Goal: Task Accomplishment & Management: Use online tool/utility

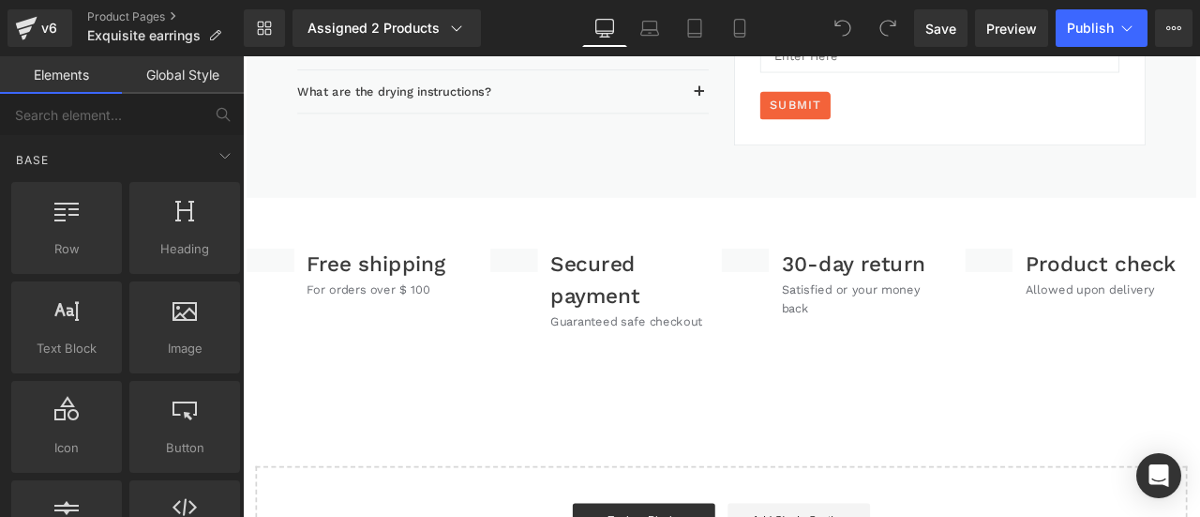
scroll to position [3843, 0]
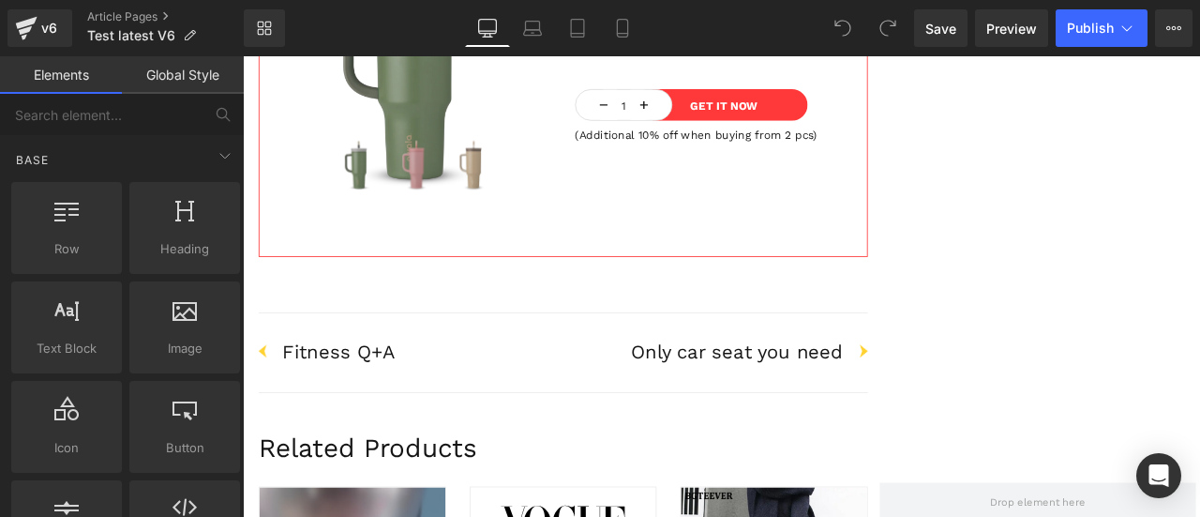
scroll to position [3843, 0]
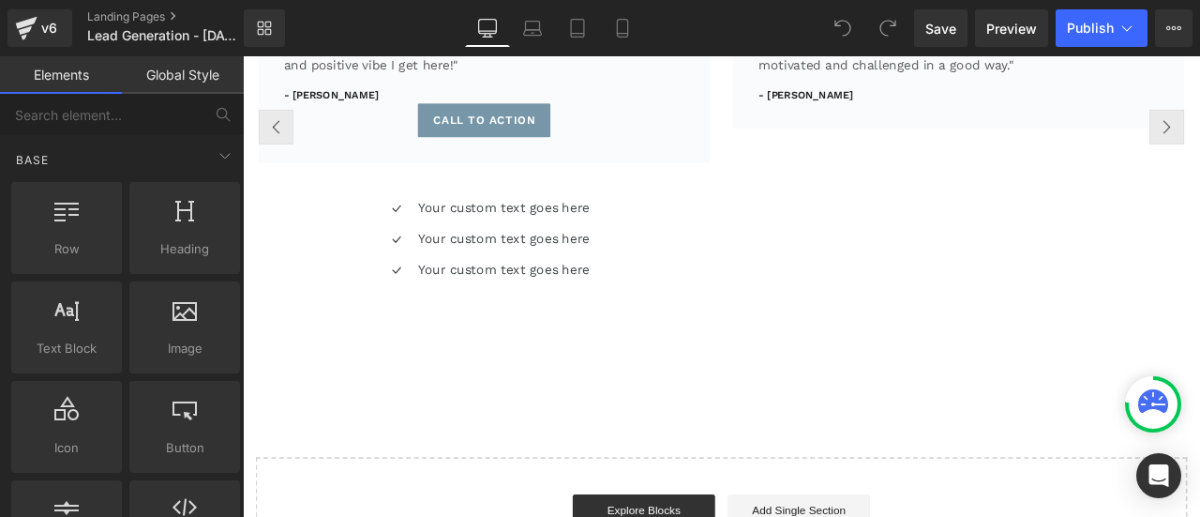
scroll to position [1687, 0]
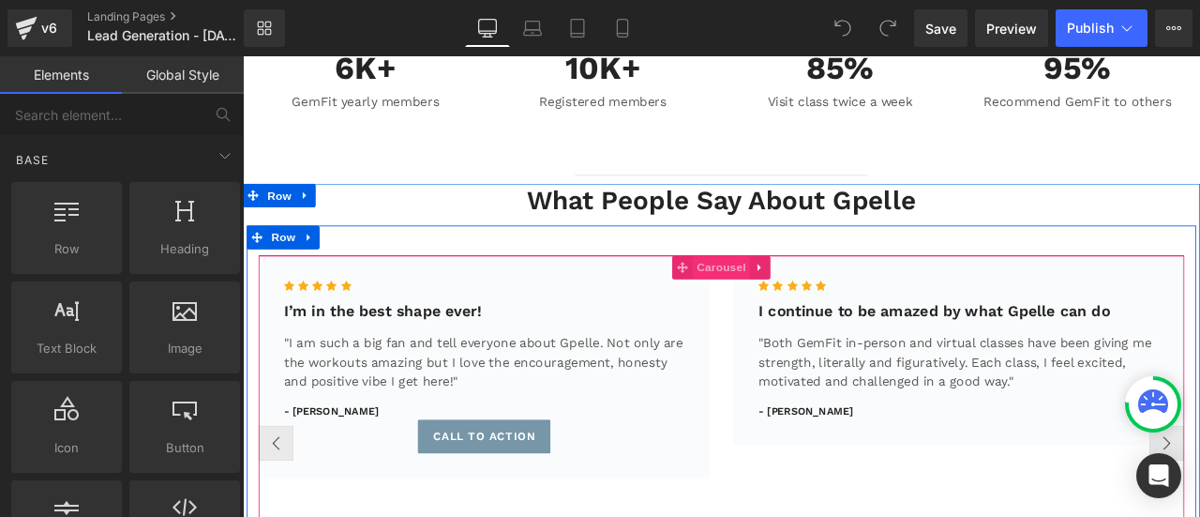
click at [781, 313] on span "Carousel" at bounding box center [809, 306] width 67 height 28
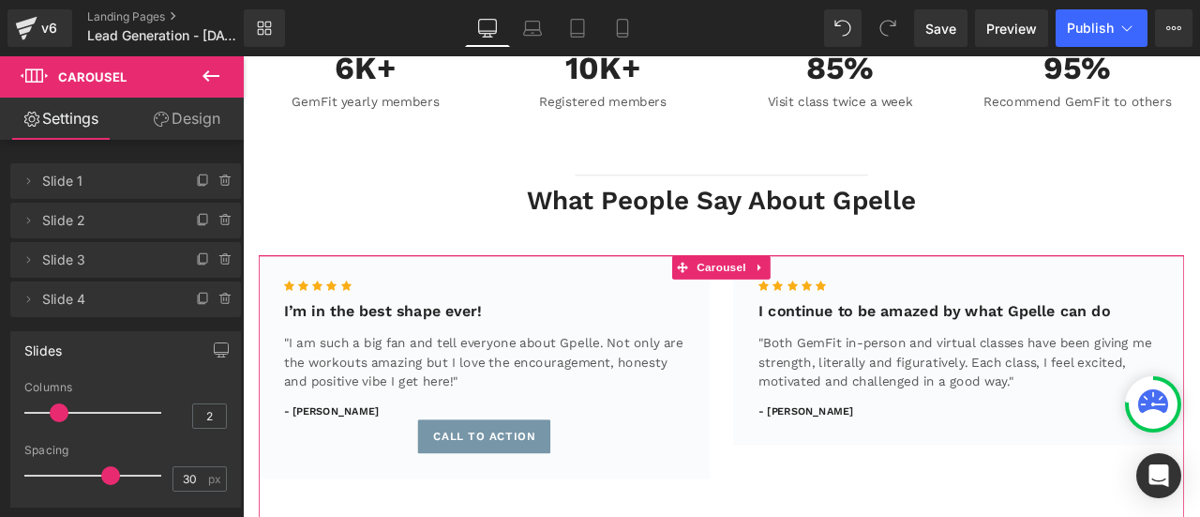
scroll to position [94, 0]
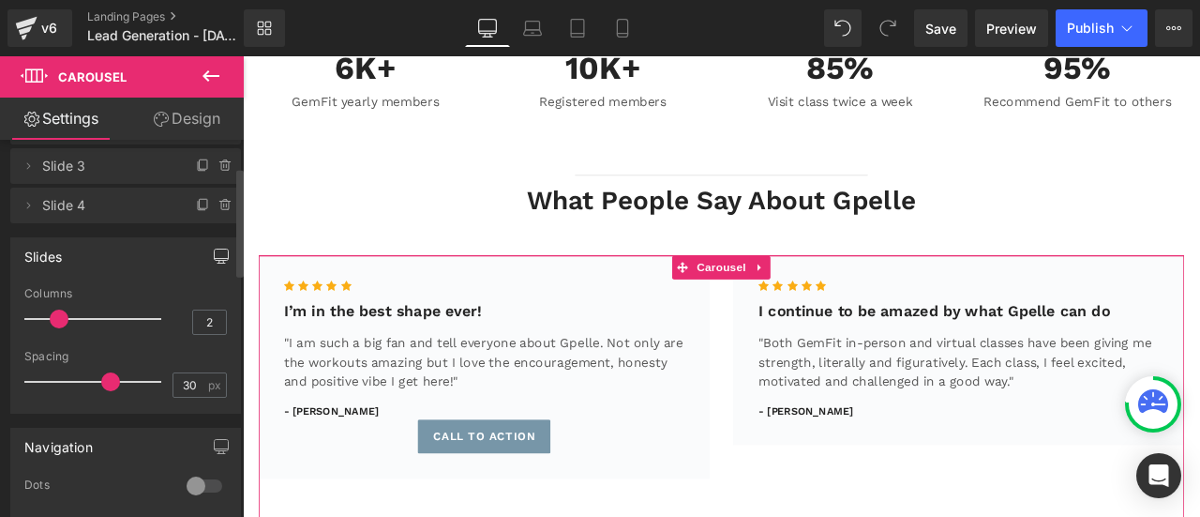
click at [219, 259] on icon "button" at bounding box center [222, 259] width 14 height 0
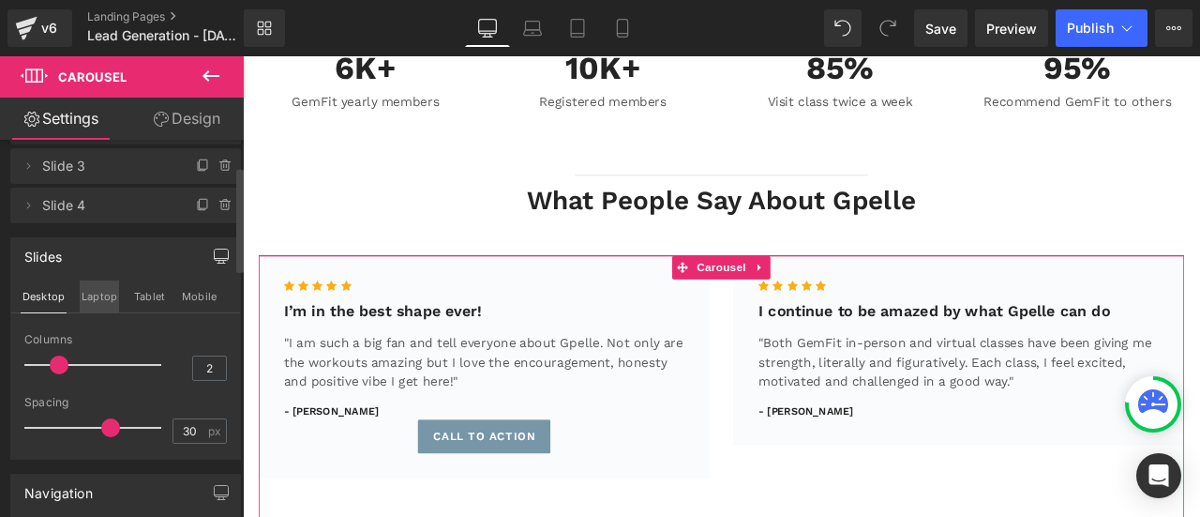
click at [97, 307] on button "Laptop" at bounding box center [99, 296] width 39 height 32
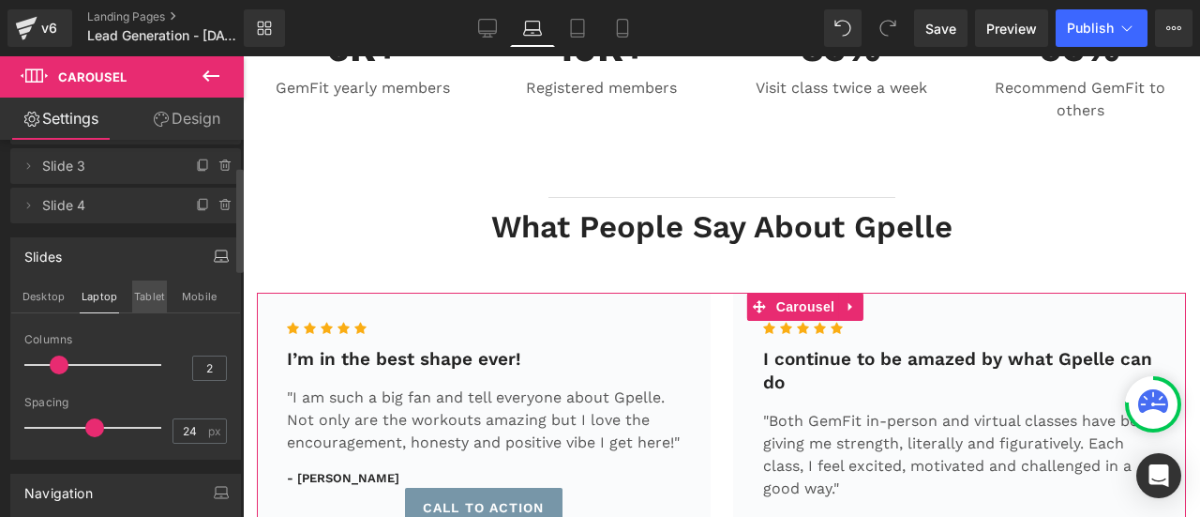
click at [142, 307] on button "Tablet" at bounding box center [149, 296] width 35 height 32
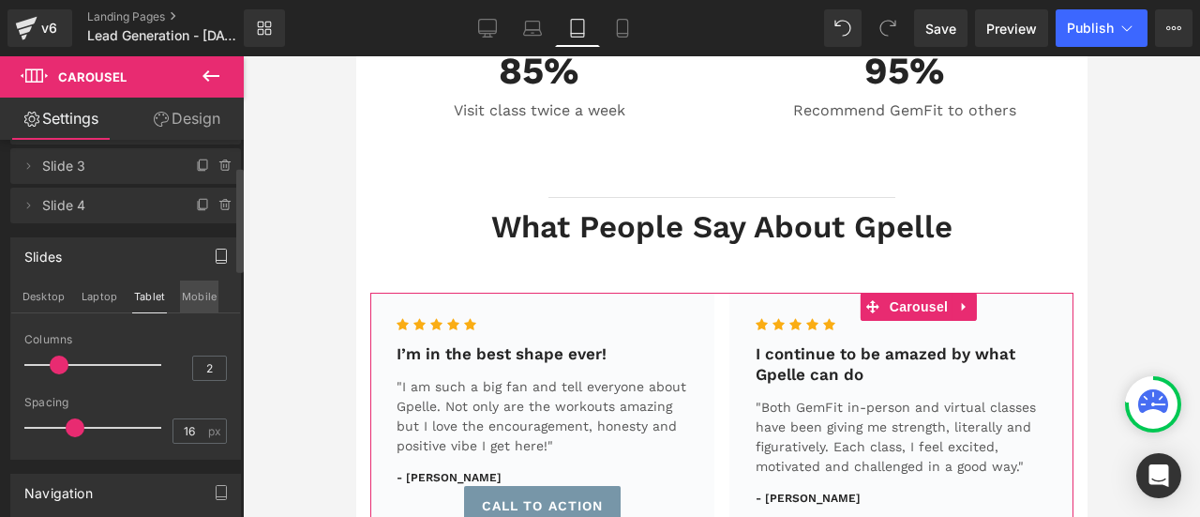
click at [190, 304] on button "Mobile" at bounding box center [199, 296] width 38 height 32
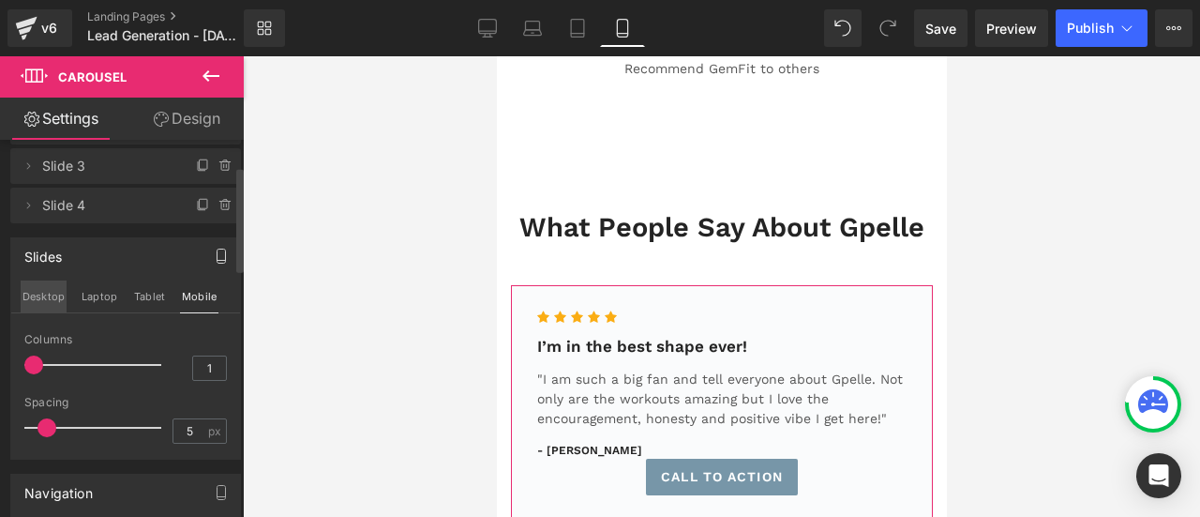
click at [59, 303] on button "Desktop" at bounding box center [44, 296] width 46 height 32
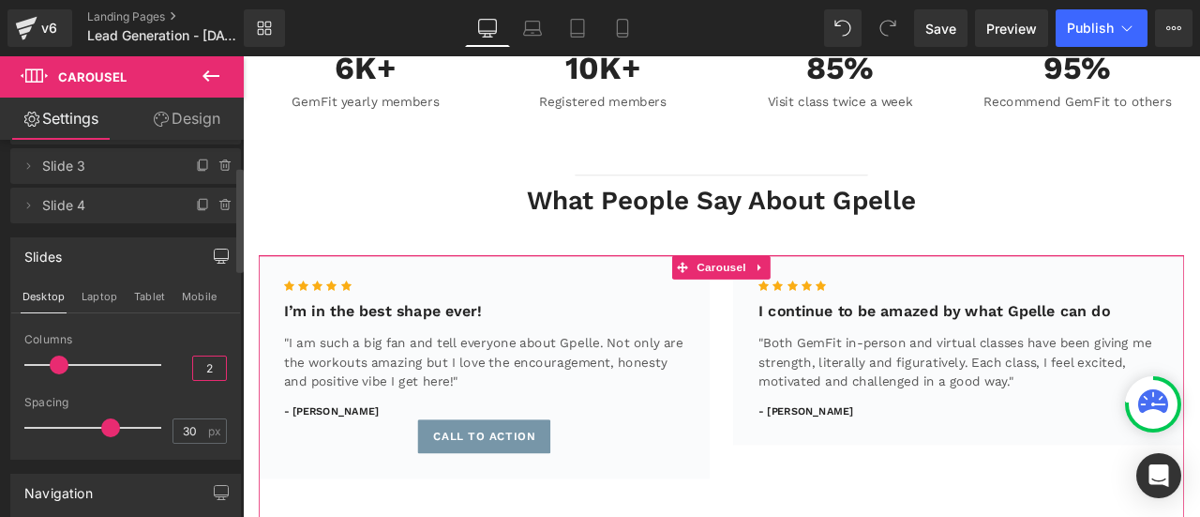
click at [199, 365] on input "2" at bounding box center [209, 367] width 33 height 23
click at [204, 360] on input "2" at bounding box center [209, 367] width 33 height 23
type input "1"
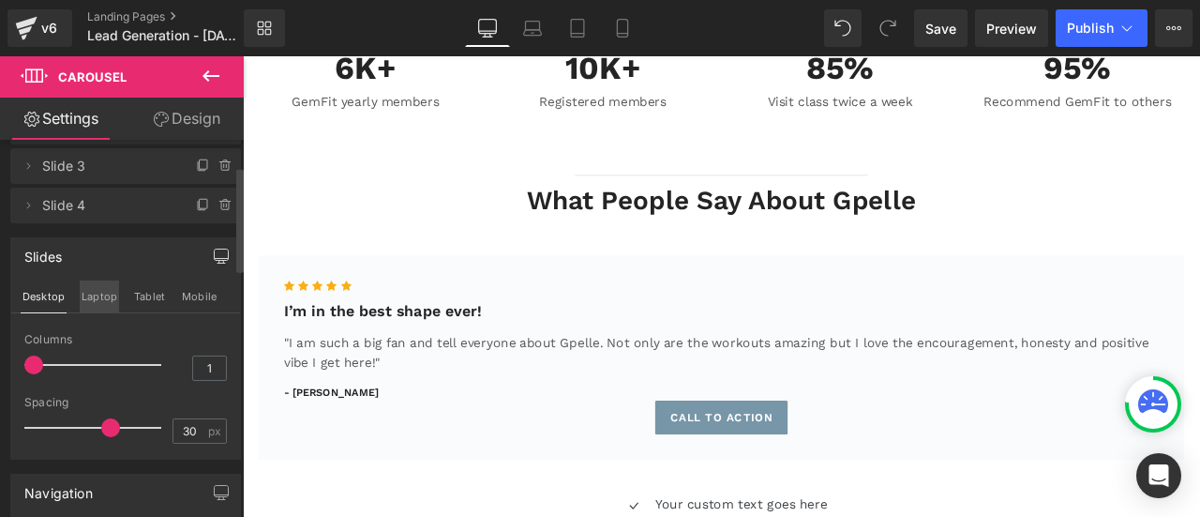
click at [84, 293] on button "Laptop" at bounding box center [99, 296] width 39 height 32
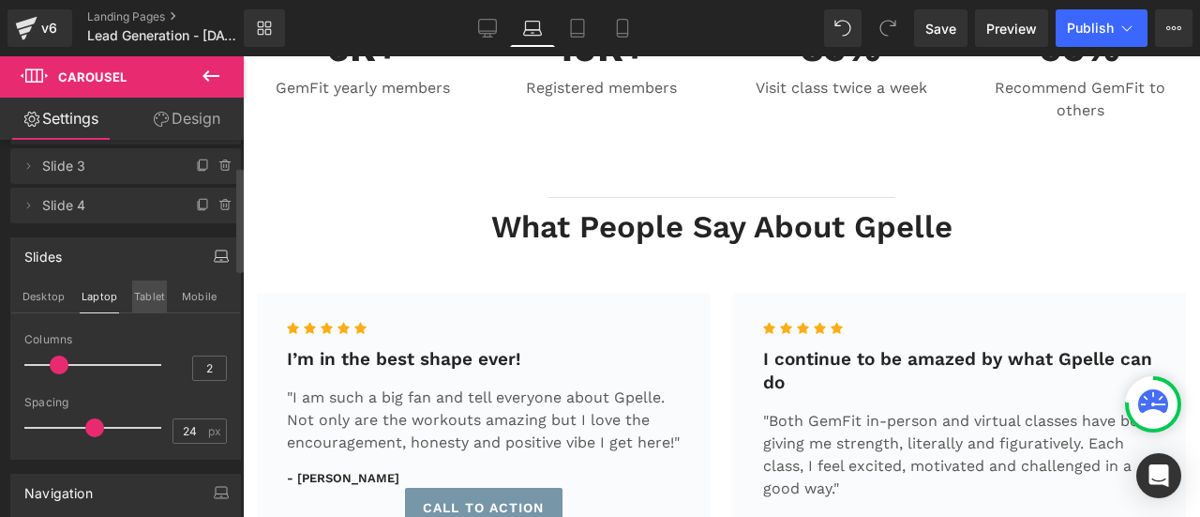
click at [141, 303] on button "Tablet" at bounding box center [149, 296] width 35 height 32
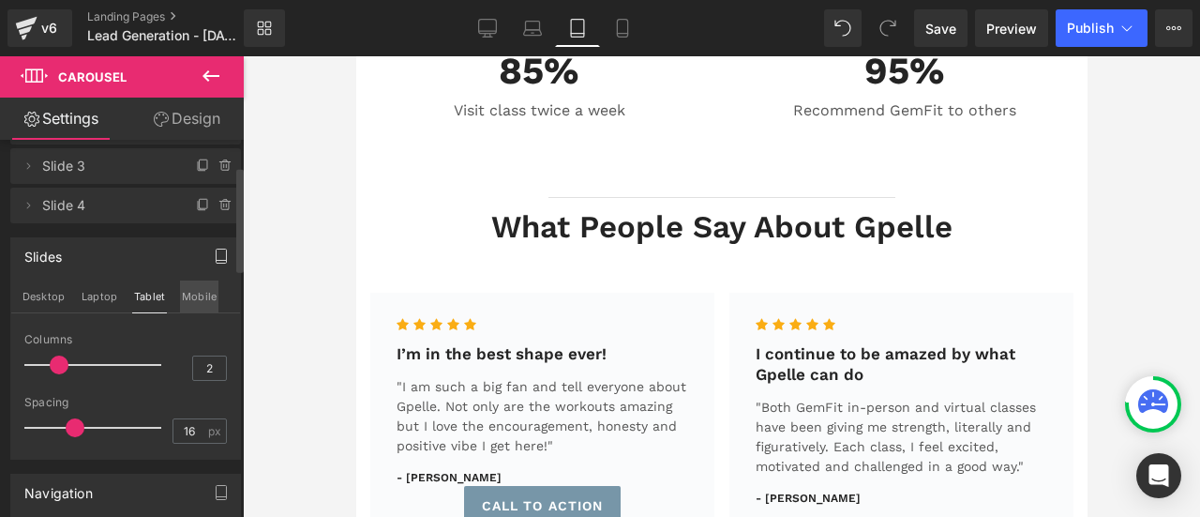
click at [180, 300] on button "Mobile" at bounding box center [199, 296] width 38 height 32
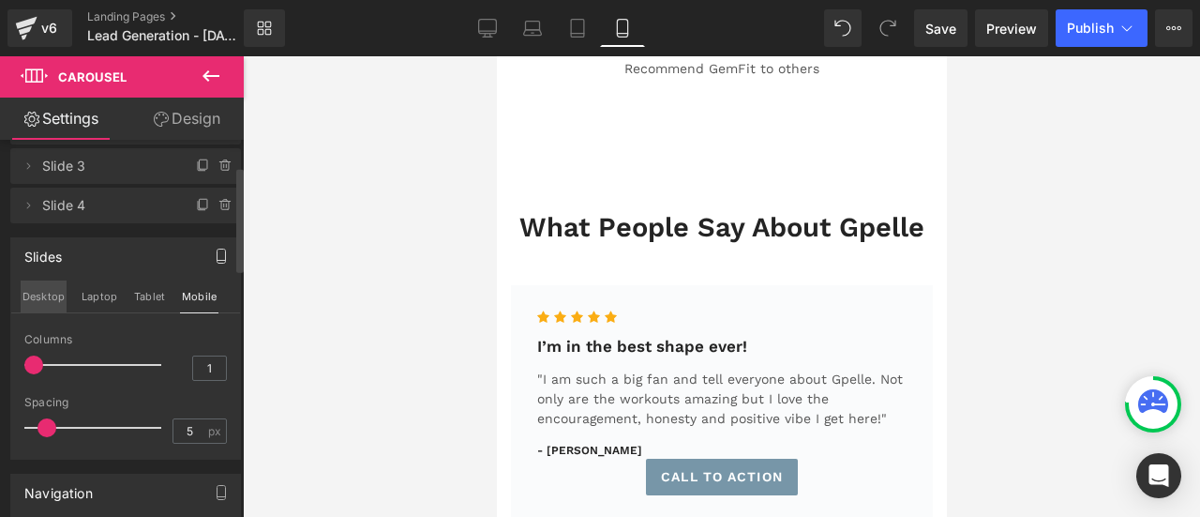
click at [50, 293] on button "Desktop" at bounding box center [44, 296] width 46 height 32
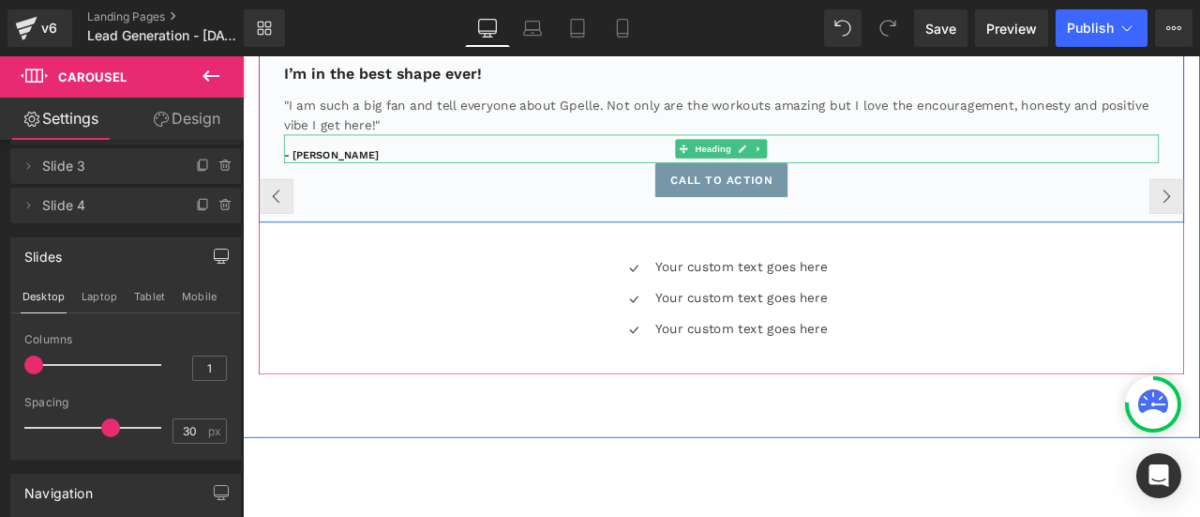
scroll to position [1781, 0]
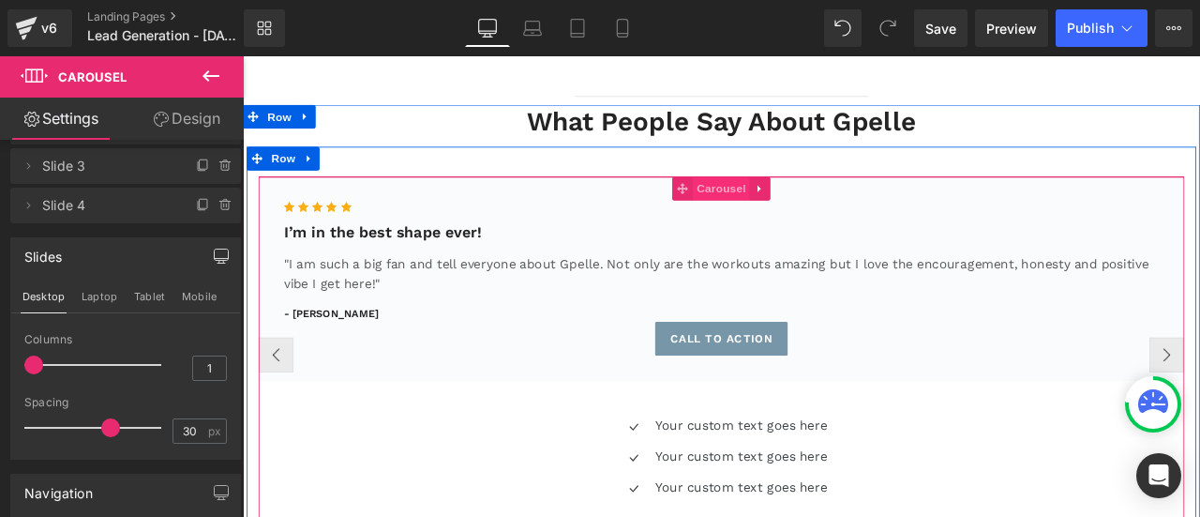
click at [782, 220] on span "Carousel" at bounding box center [809, 213] width 67 height 28
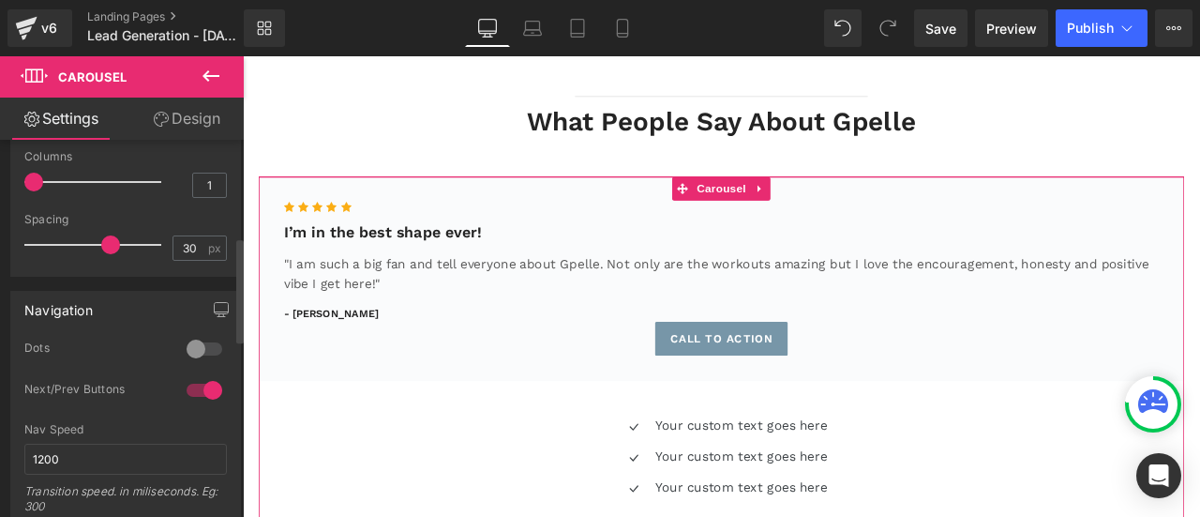
scroll to position [187, 0]
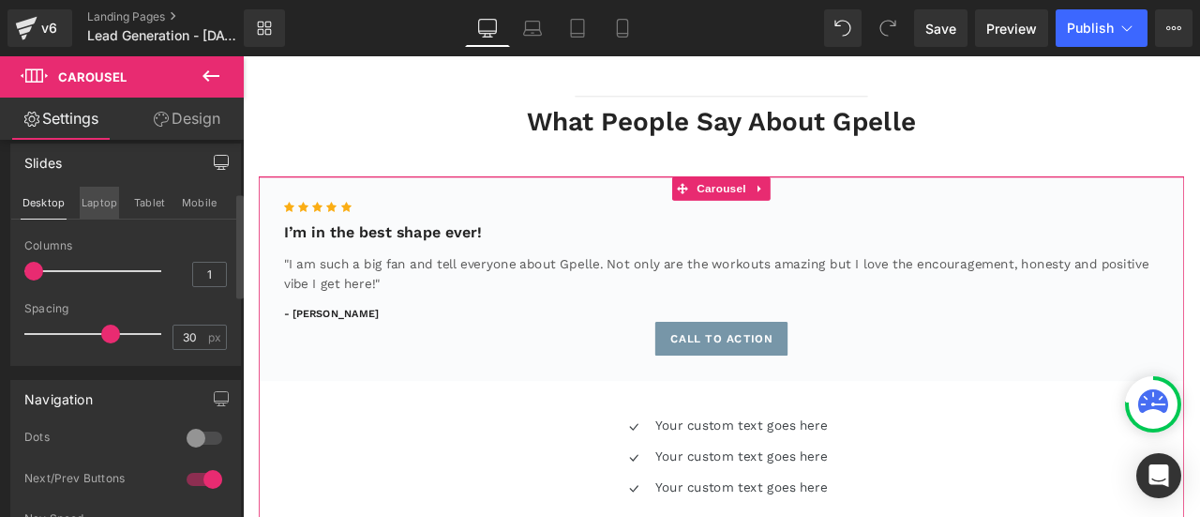
click at [91, 192] on button "Laptop" at bounding box center [99, 203] width 39 height 32
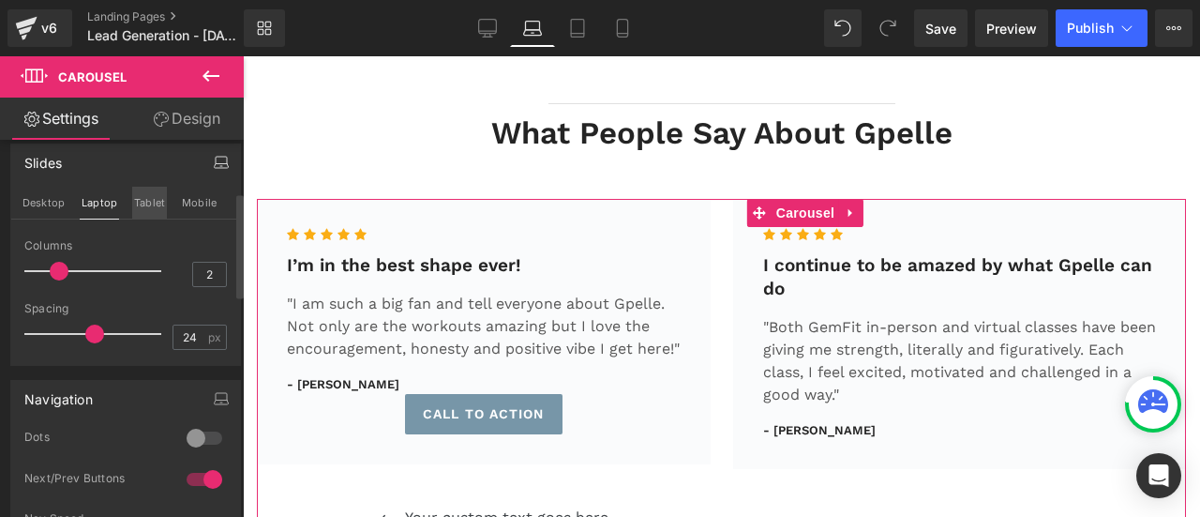
click at [132, 205] on button "Tablet" at bounding box center [149, 203] width 35 height 32
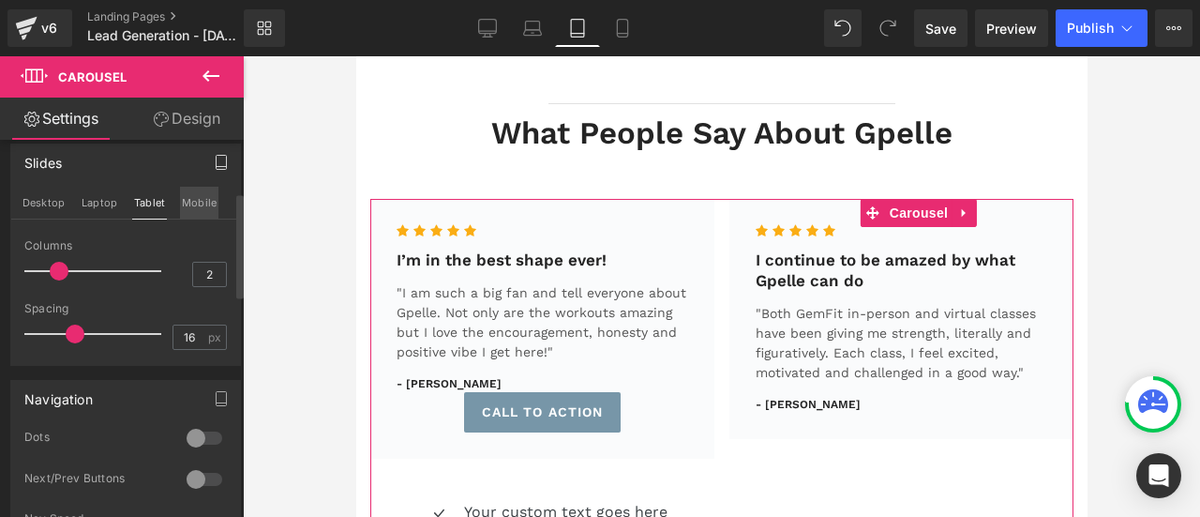
click at [199, 200] on button "Mobile" at bounding box center [199, 203] width 38 height 32
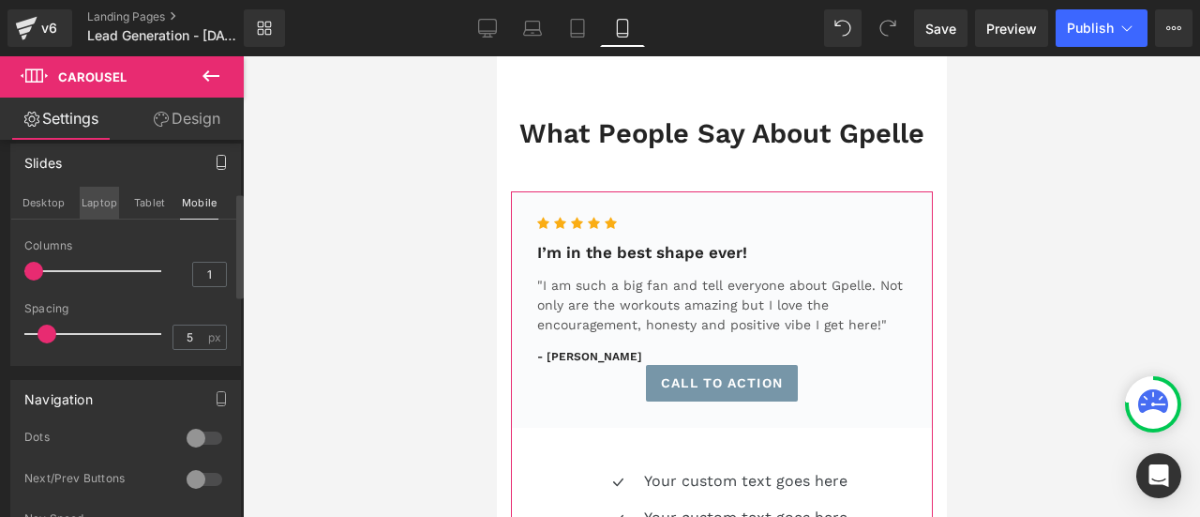
click at [89, 209] on button "Laptop" at bounding box center [99, 203] width 39 height 32
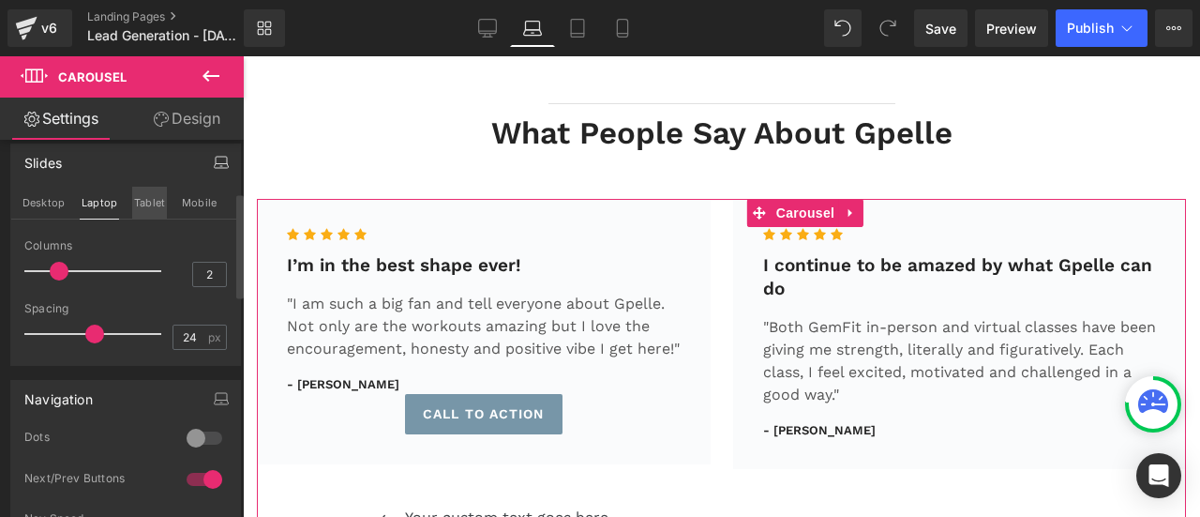
click at [141, 205] on button "Tablet" at bounding box center [149, 203] width 35 height 32
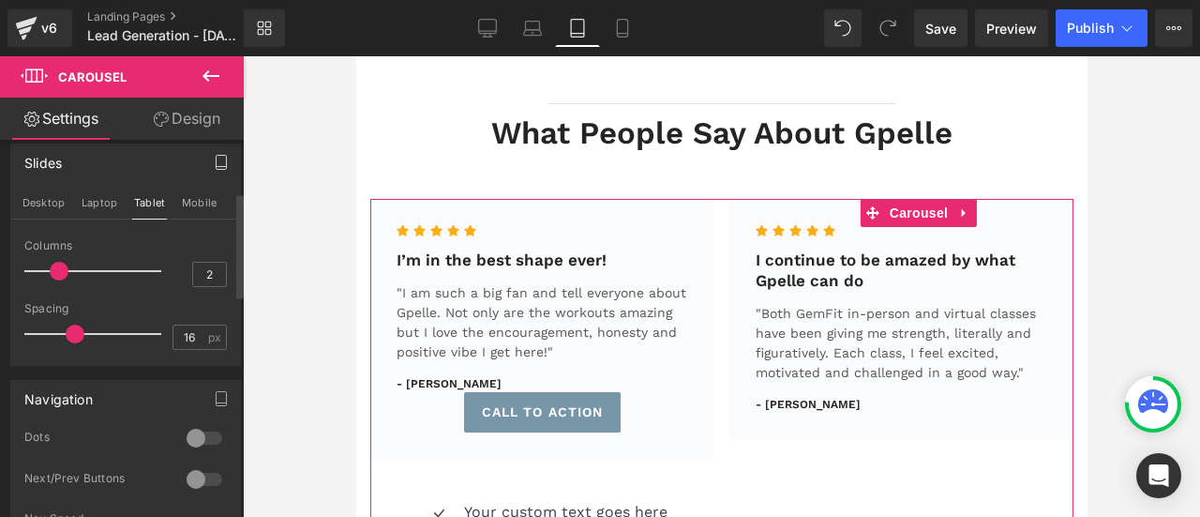
click at [7, 196] on div "Slides Desktop Laptop Tablet Mobile 1 Columns 1 2 Columns 2 2 Columns 2 1 Colum…" at bounding box center [126, 247] width 252 height 236
click at [24, 199] on button "Desktop" at bounding box center [44, 203] width 46 height 32
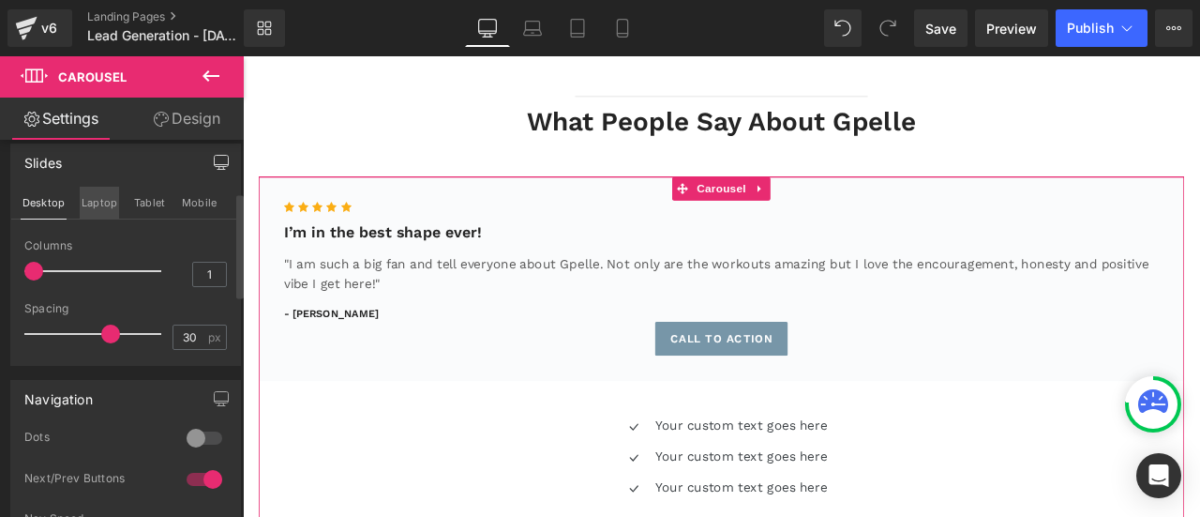
click at [98, 205] on button "Laptop" at bounding box center [99, 203] width 39 height 32
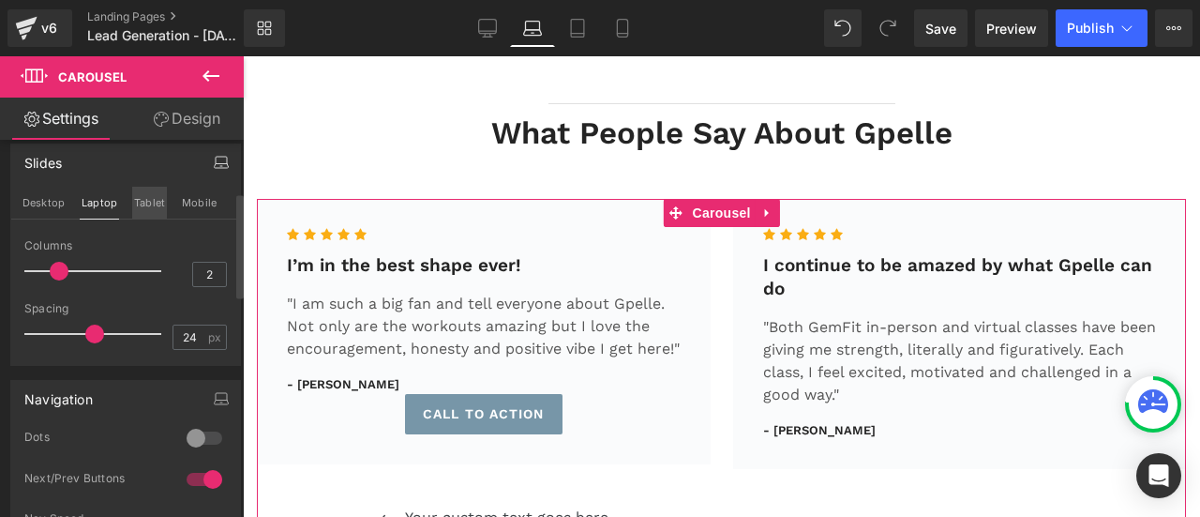
click at [145, 217] on div "Slides Desktop Laptop Tablet Mobile 1 Columns 1 2 Columns 2 2 Columns 2 1 Colum…" at bounding box center [125, 254] width 231 height 222
click at [149, 200] on button "Tablet" at bounding box center [149, 203] width 35 height 32
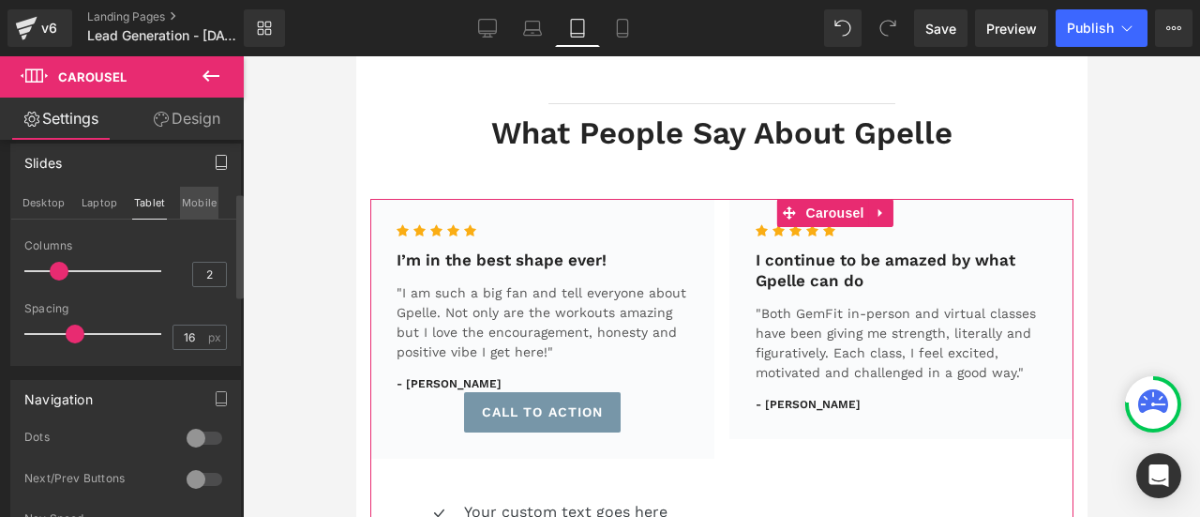
click at [191, 203] on button "Mobile" at bounding box center [199, 203] width 38 height 32
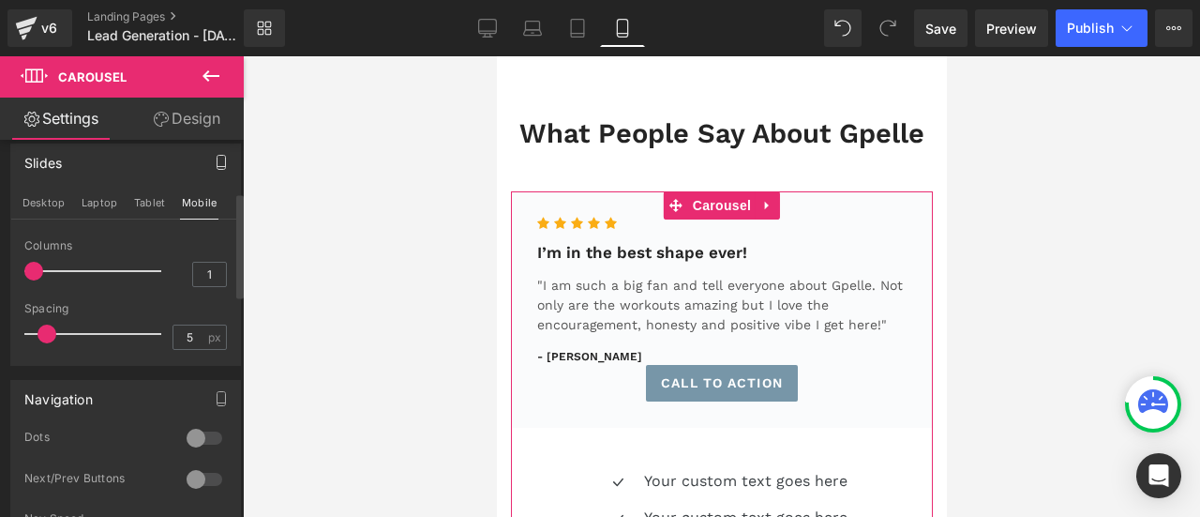
click at [67, 204] on div "Desktop Laptop Tablet Mobile" at bounding box center [125, 203] width 229 height 33
click at [60, 204] on button "Desktop" at bounding box center [44, 203] width 46 height 32
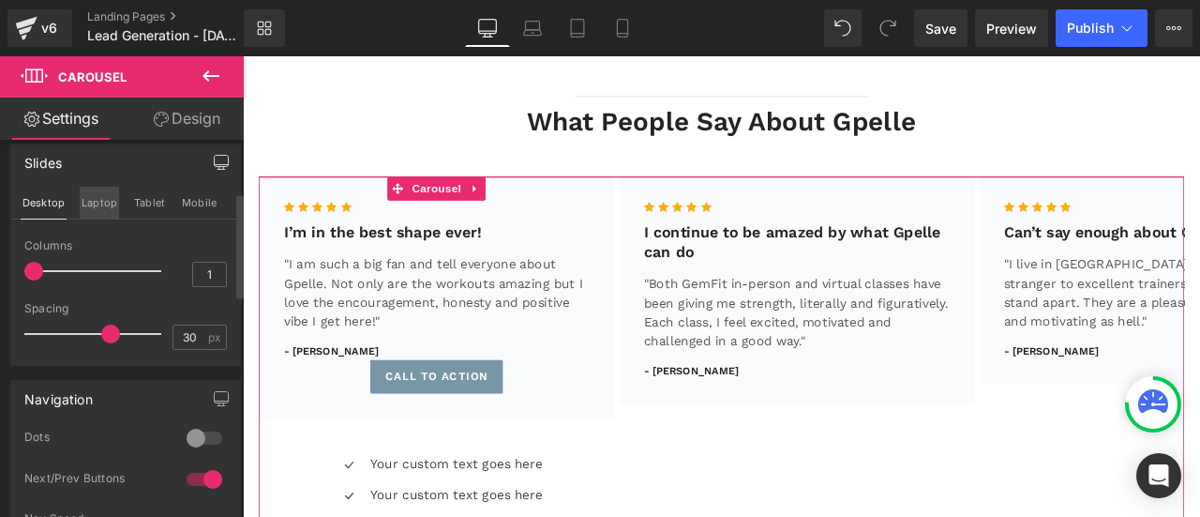
click at [97, 205] on button "Laptop" at bounding box center [99, 203] width 39 height 32
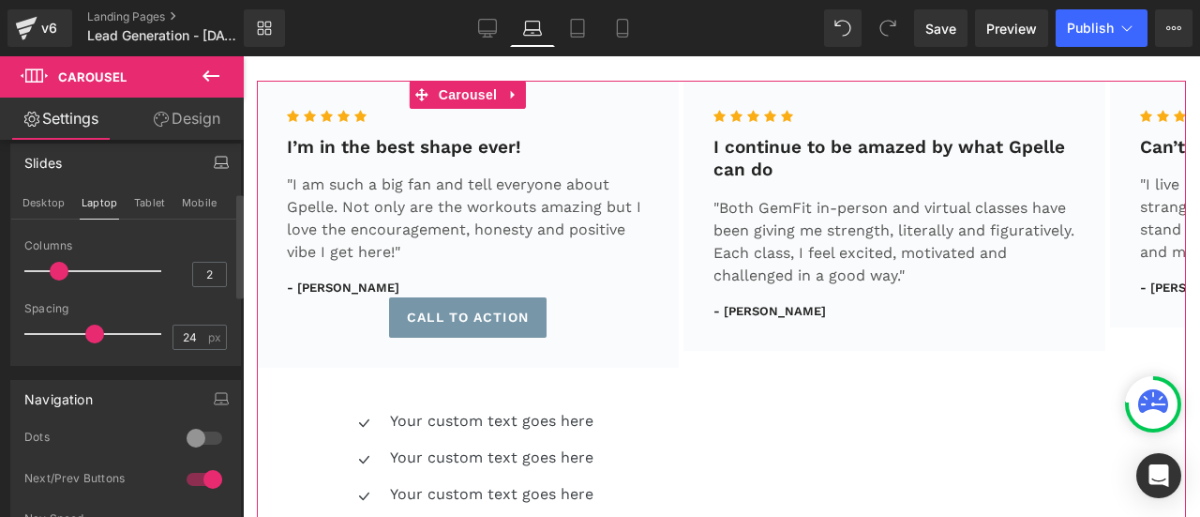
scroll to position [1663, 0]
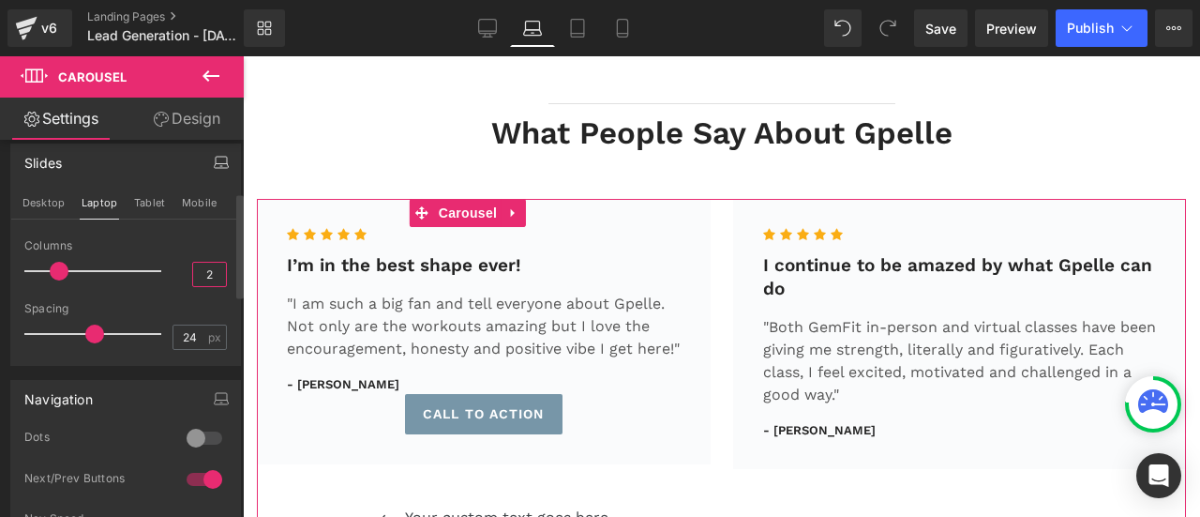
click at [204, 271] on input "2" at bounding box center [209, 273] width 33 height 23
type input "1"
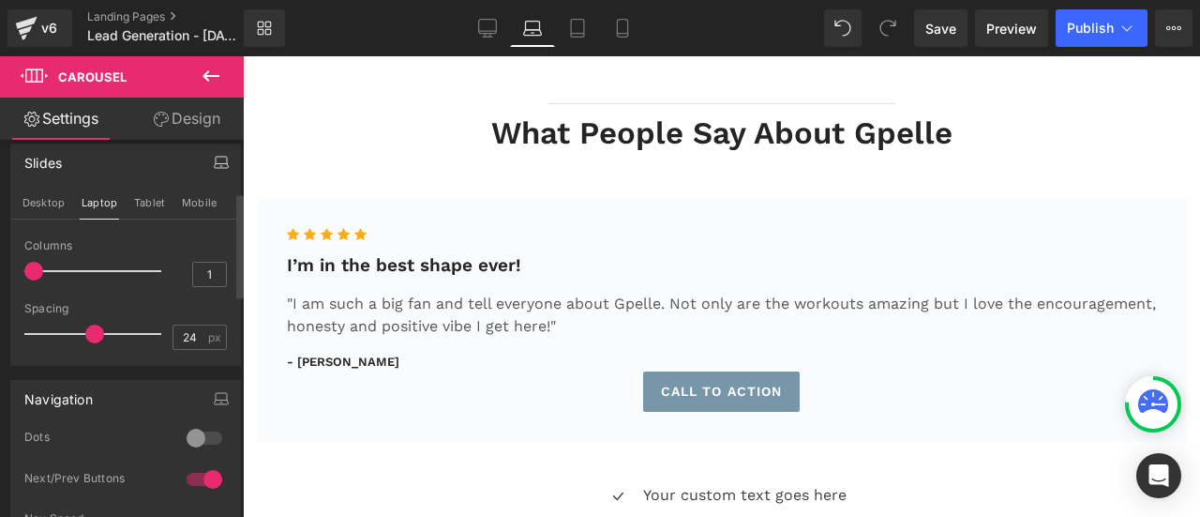
click at [165, 198] on div "Desktop Laptop Tablet Mobile" at bounding box center [125, 203] width 229 height 33
click at [161, 202] on button "Tablet" at bounding box center [149, 203] width 35 height 32
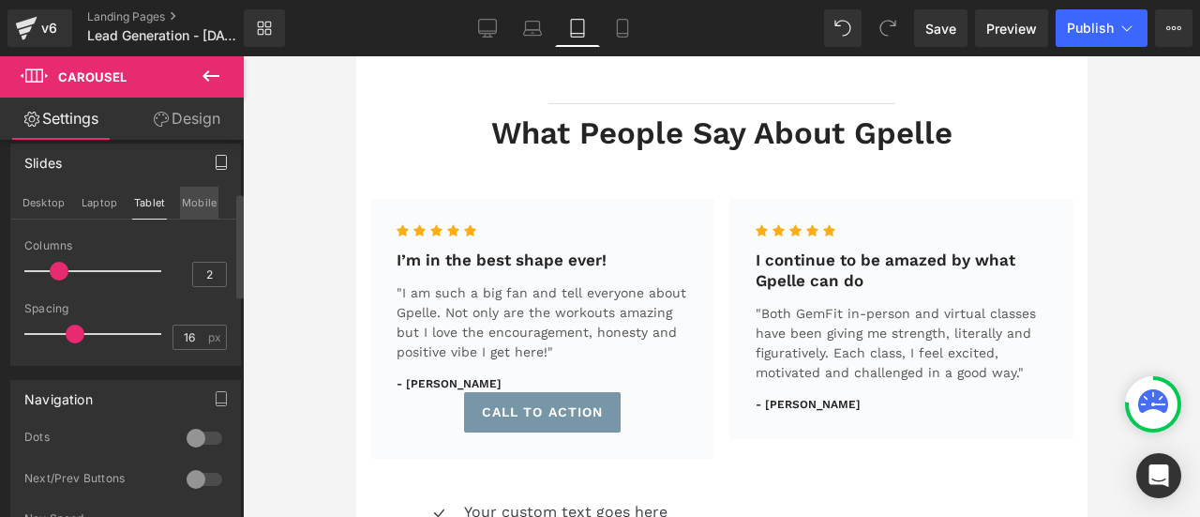
click at [195, 211] on button "Mobile" at bounding box center [199, 203] width 38 height 32
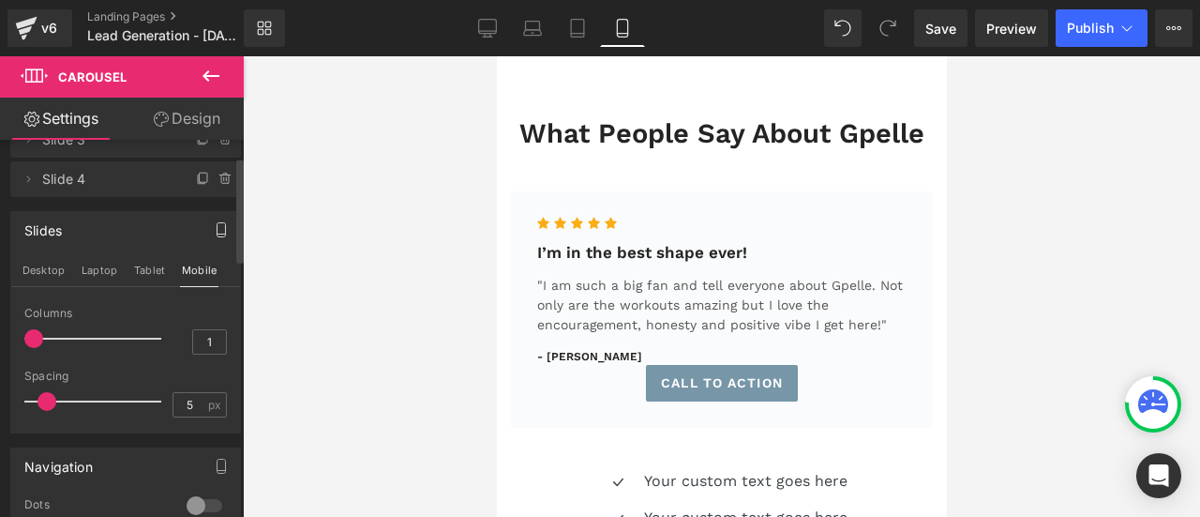
scroll to position [0, 0]
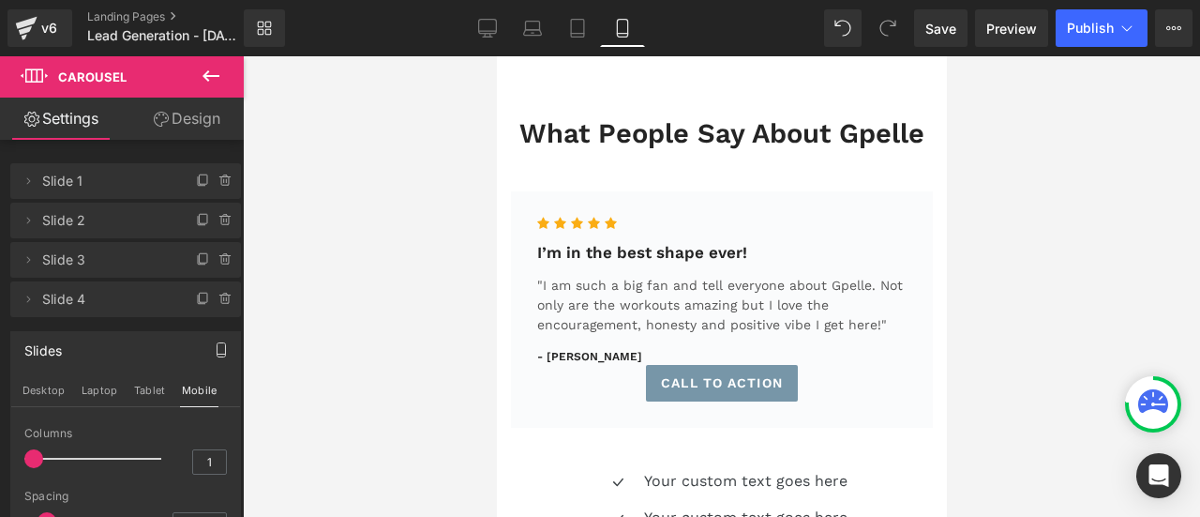
click at [217, 357] on button "button" at bounding box center [221, 350] width 30 height 36
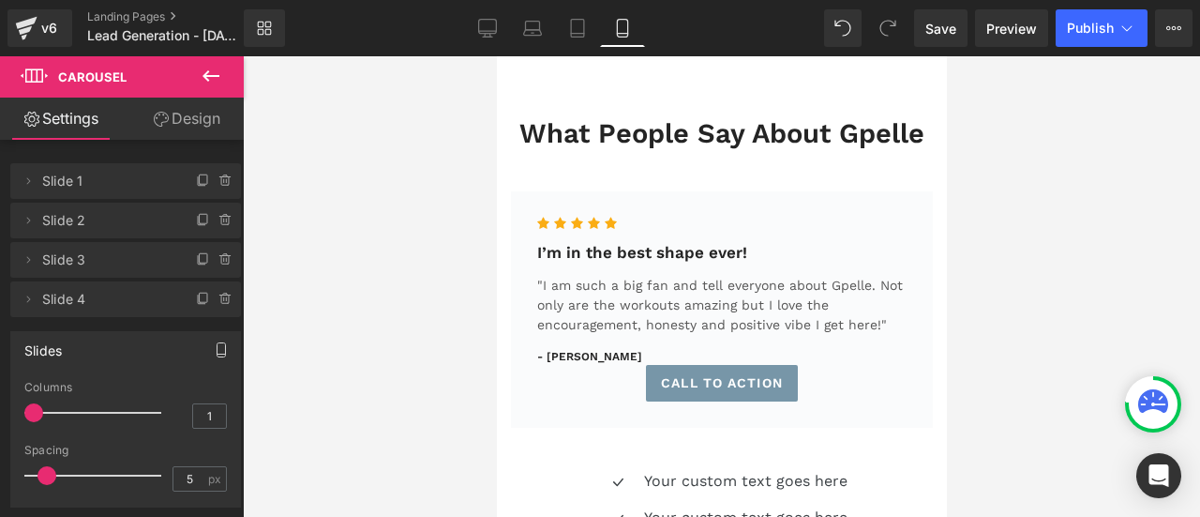
click at [221, 346] on button "button" at bounding box center [221, 350] width 30 height 36
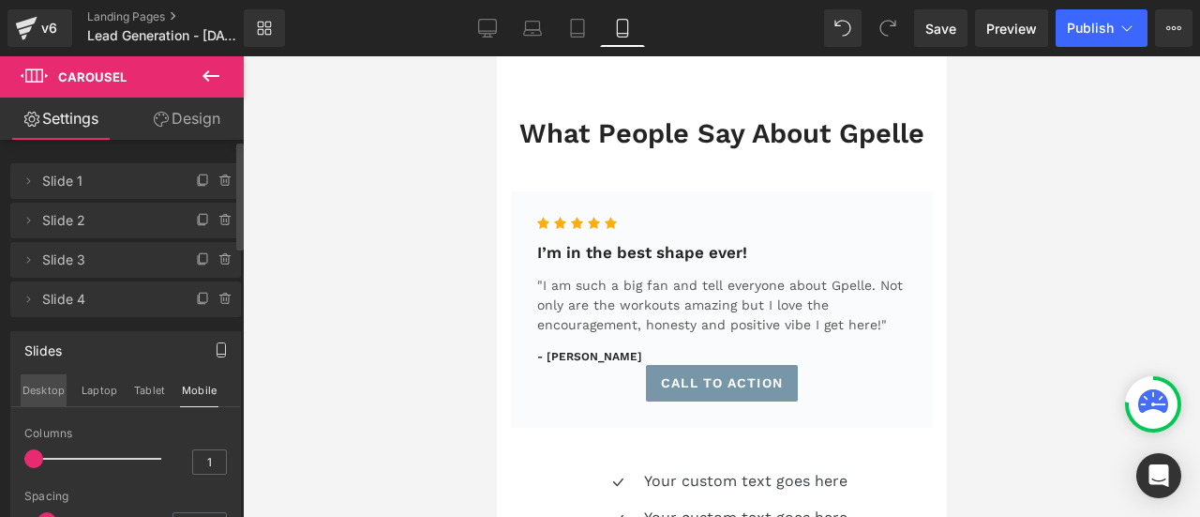
click at [51, 392] on button "Desktop" at bounding box center [44, 390] width 46 height 32
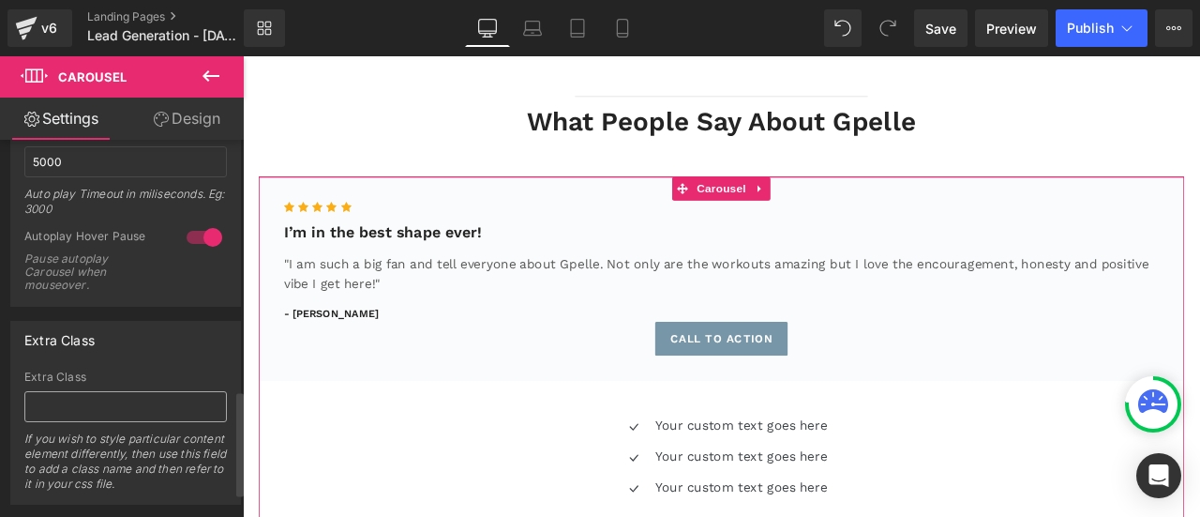
scroll to position [992, 0]
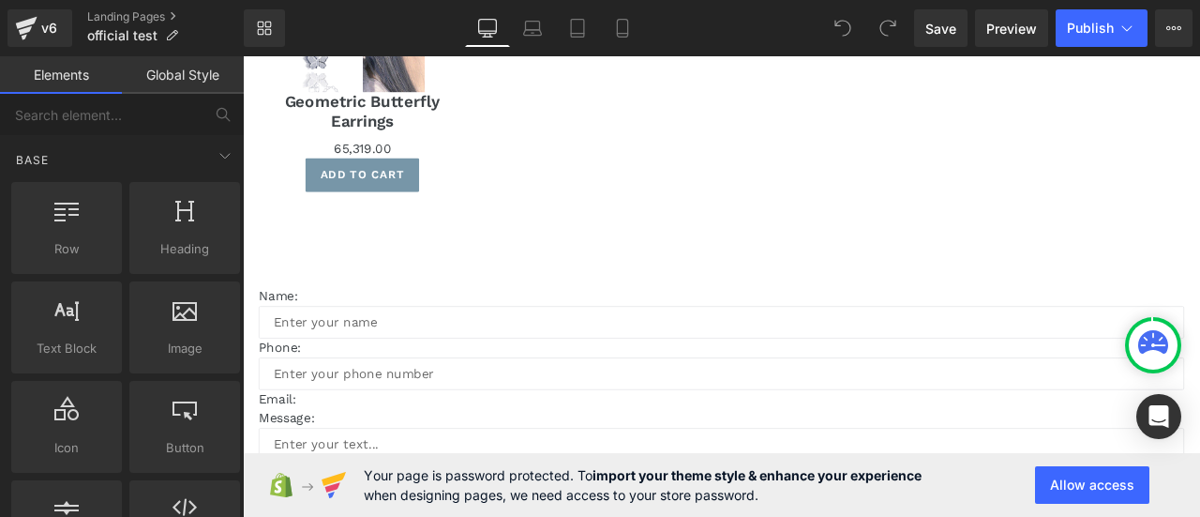
scroll to position [3220, 0]
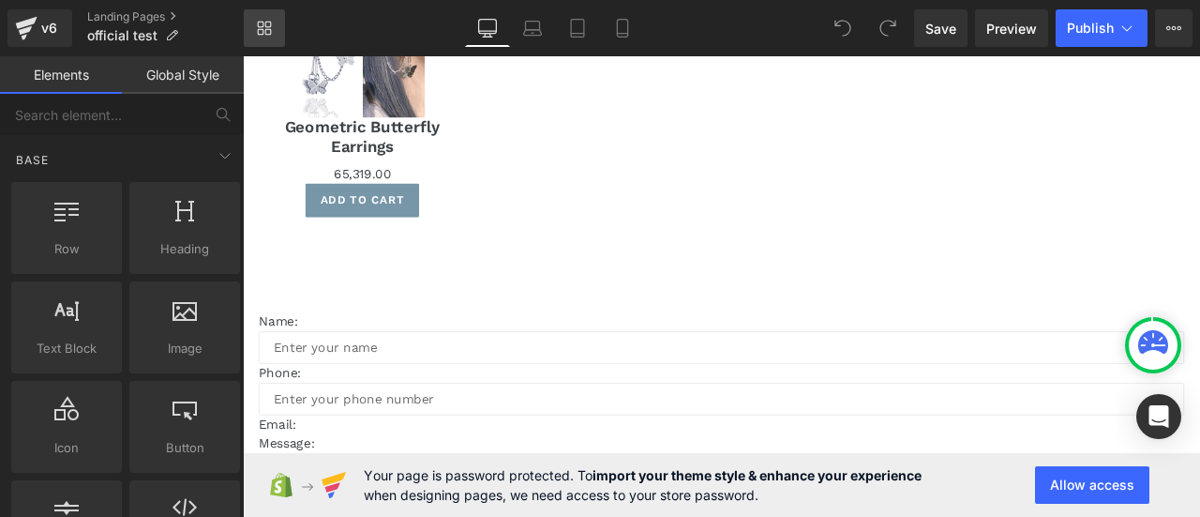
click at [253, 27] on link "Library" at bounding box center [264, 27] width 41 height 37
